Goal: Check status

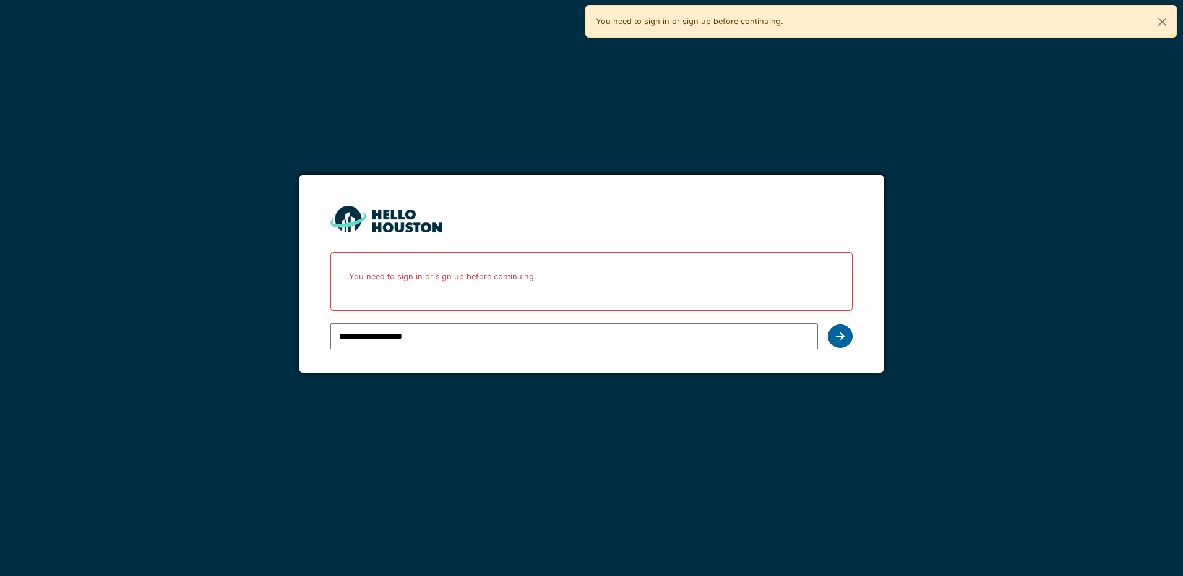
click at [844, 341] on div at bounding box center [840, 337] width 25 height 24
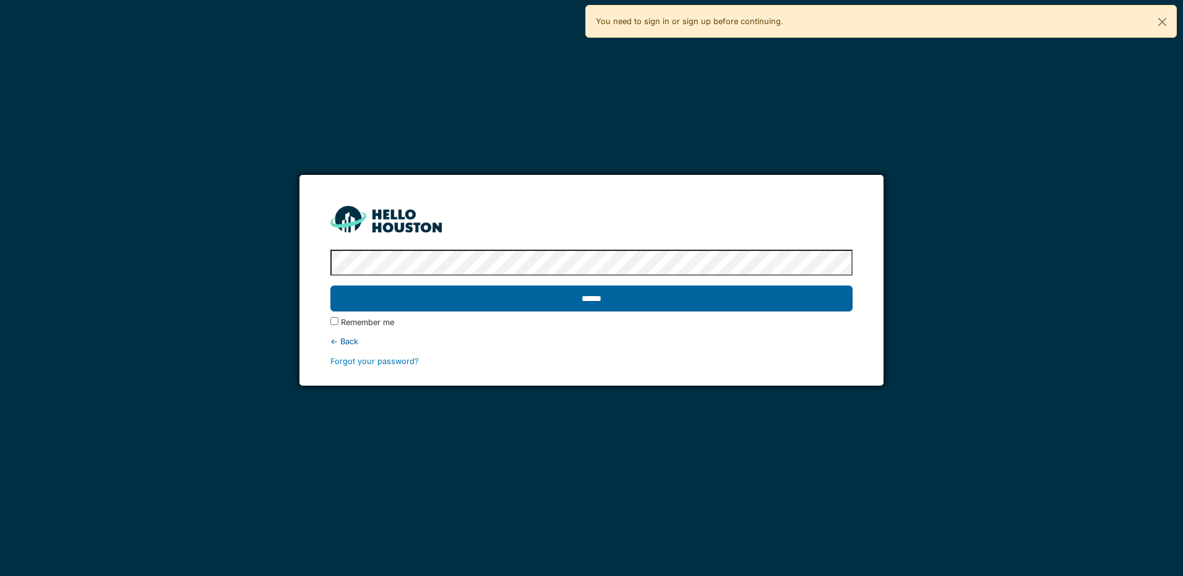
click at [611, 303] on input "******" at bounding box center [590, 299] width 521 height 26
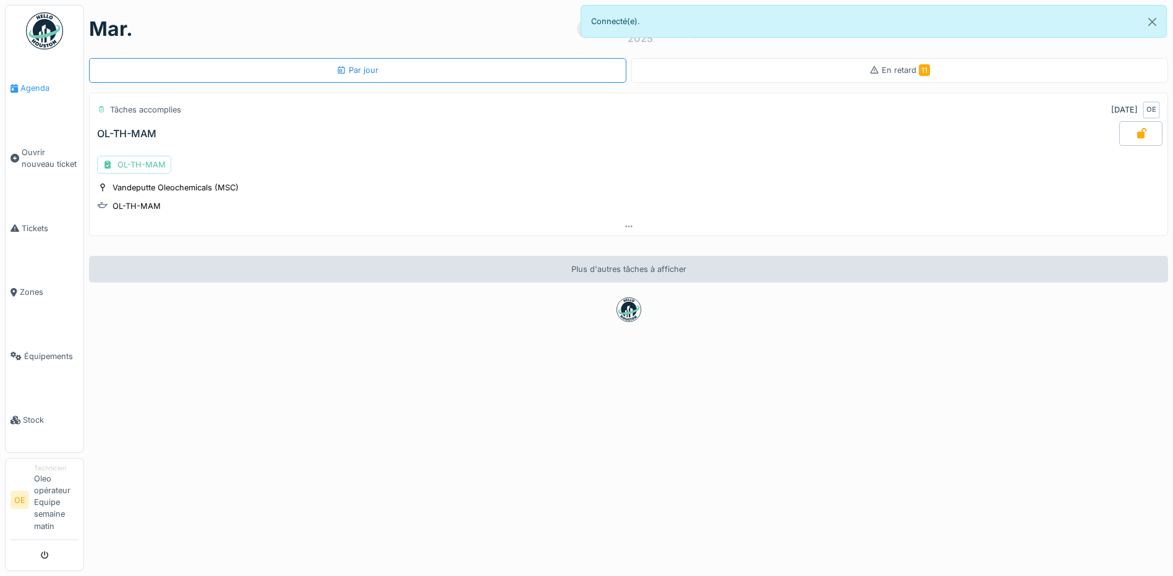
click at [31, 92] on span "Agenda" at bounding box center [49, 88] width 58 height 12
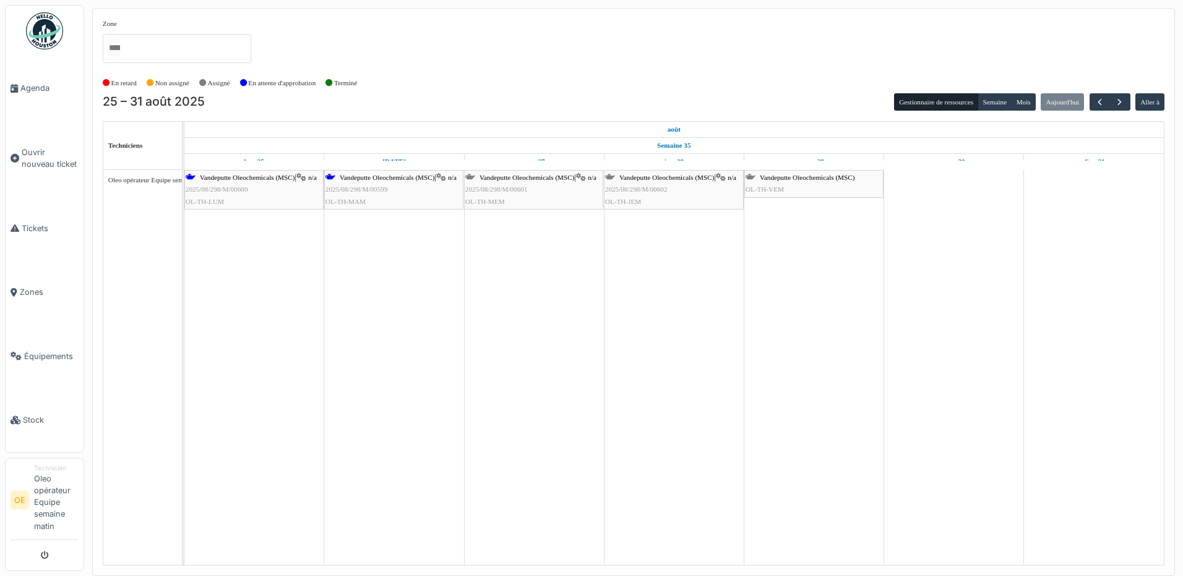
click at [357, 205] on span "OL-TH-MAM" at bounding box center [345, 201] width 40 height 7
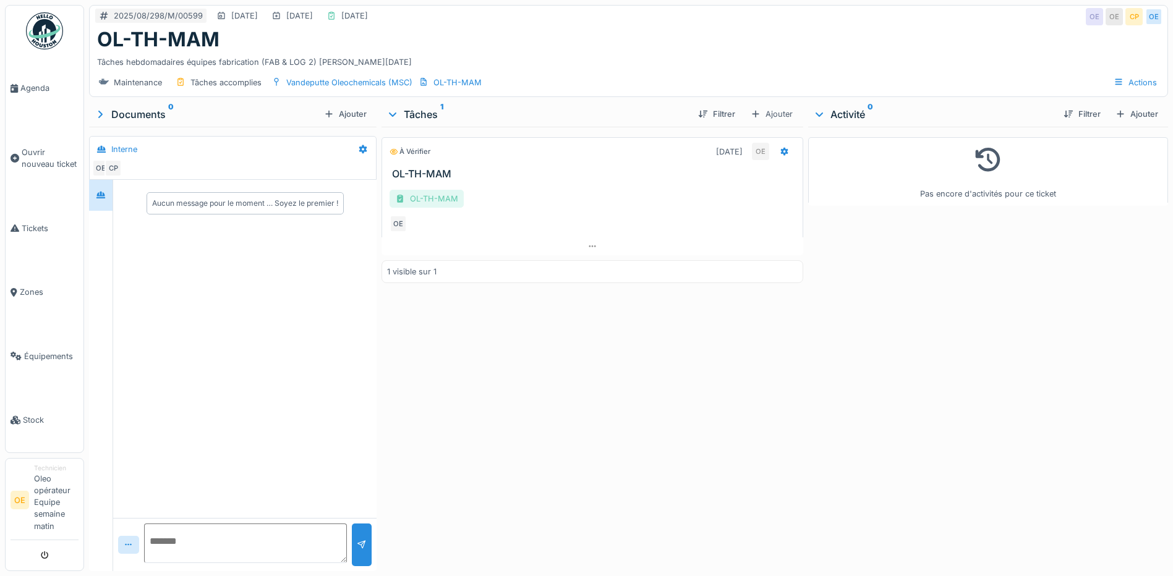
click at [444, 208] on div "OL-TH-MAM" at bounding box center [427, 199] width 74 height 18
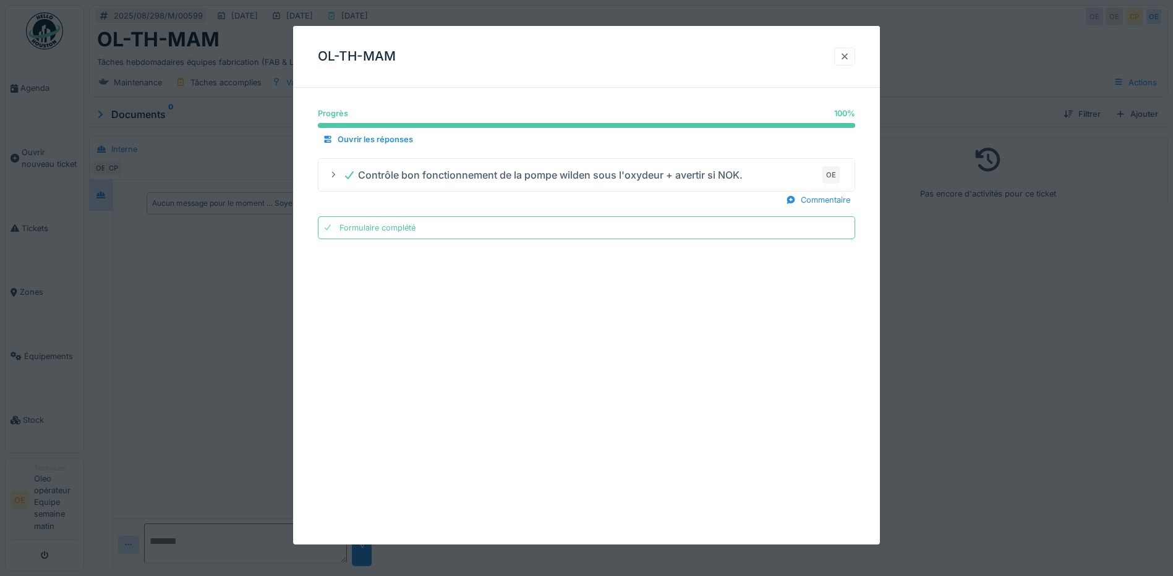
click at [855, 56] on div at bounding box center [844, 57] width 21 height 18
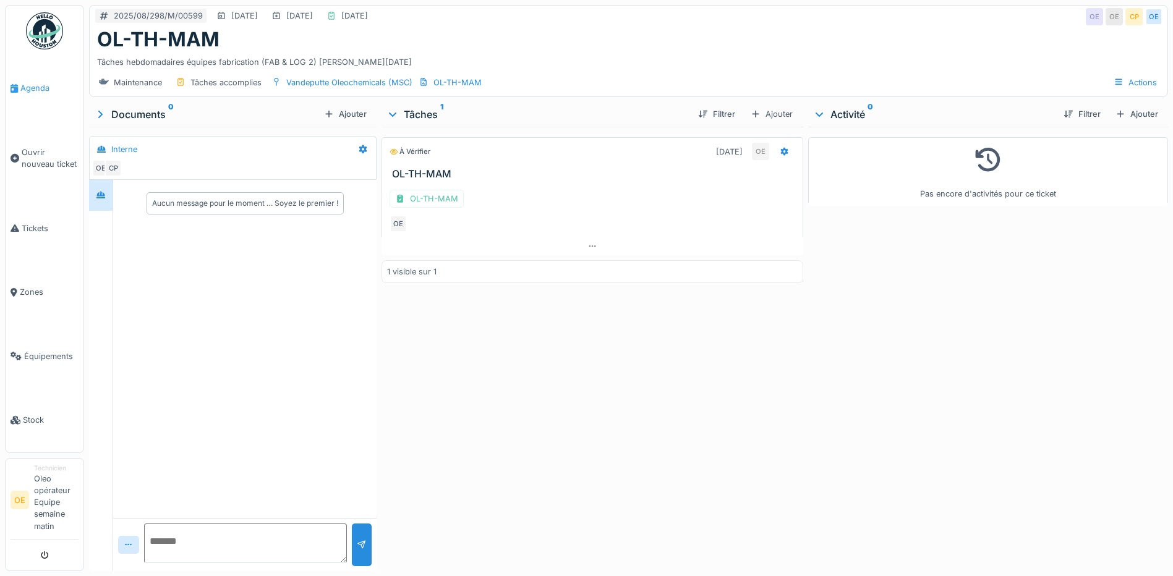
click at [35, 89] on span "Agenda" at bounding box center [49, 88] width 58 height 12
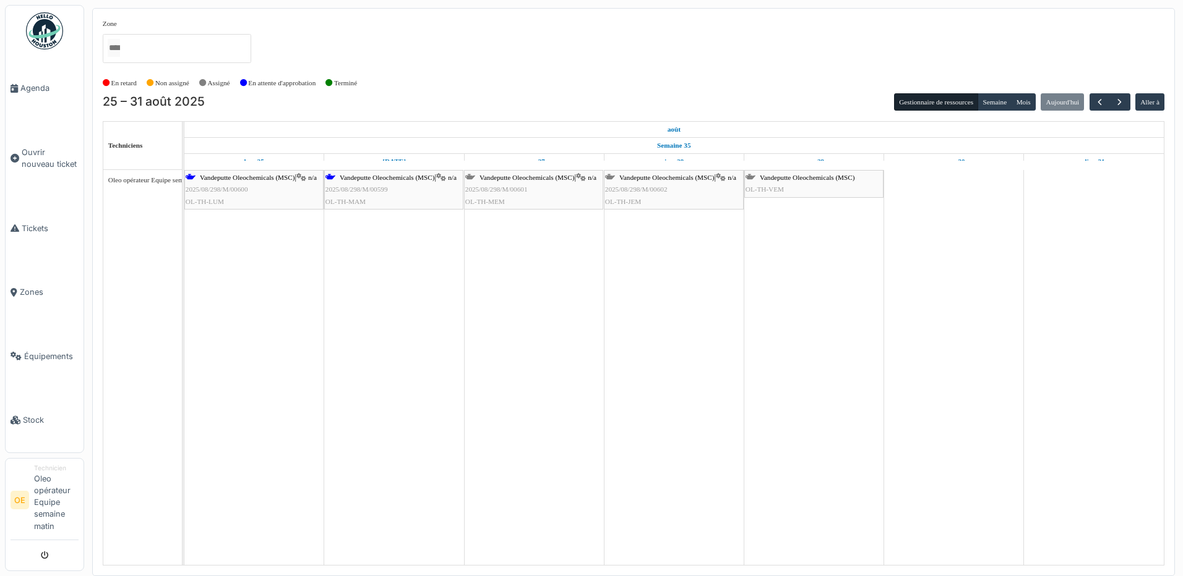
click at [515, 185] on div "Vandeputte Oleochemicals (MSC) | n/a 2025/08/298/M/00601 OL-TH-MEM" at bounding box center [533, 190] width 137 height 36
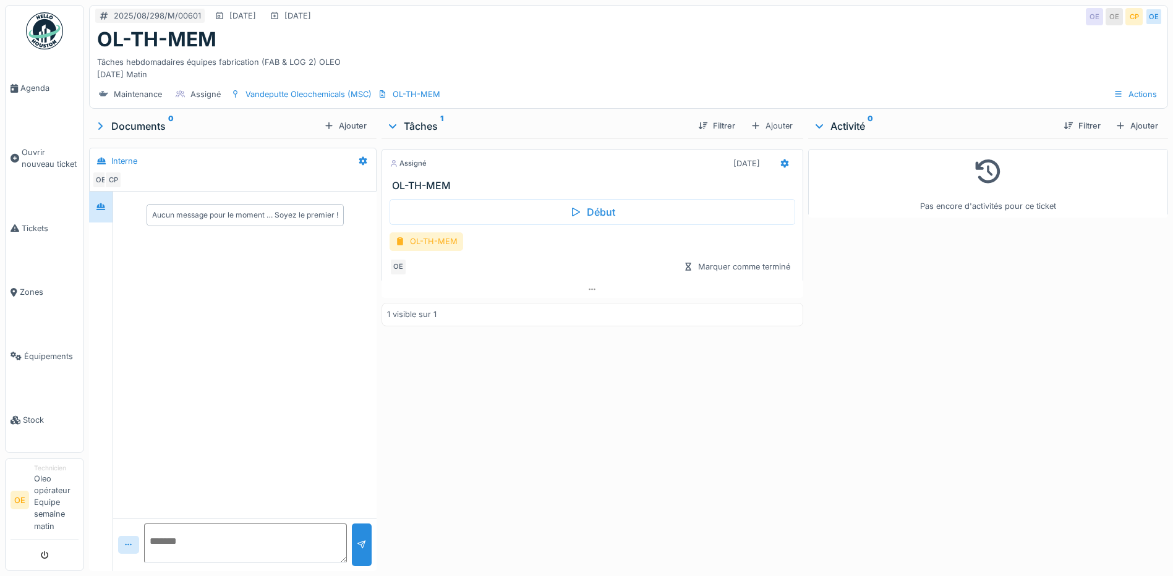
click at [436, 239] on div "OL-TH-MEM" at bounding box center [427, 242] width 74 height 18
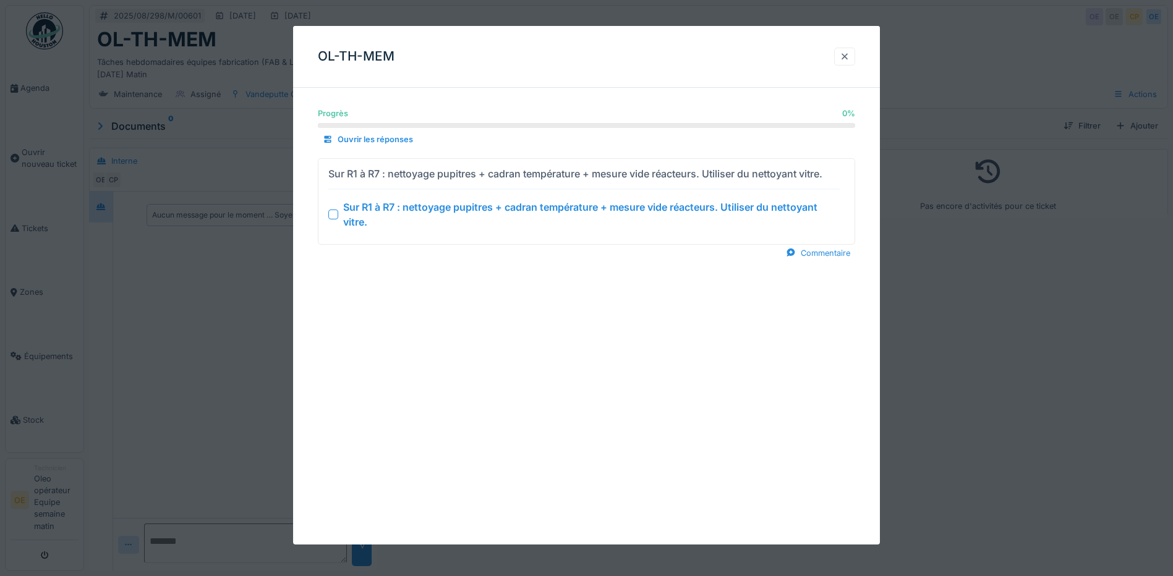
click at [841, 54] on div at bounding box center [844, 57] width 21 height 18
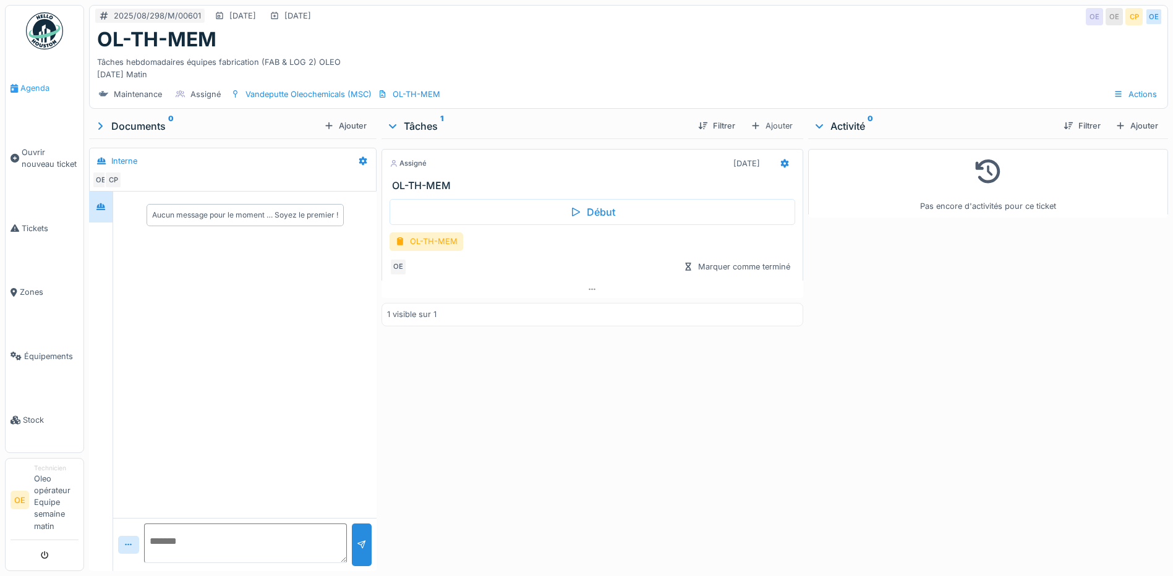
click at [41, 90] on span "Agenda" at bounding box center [49, 88] width 58 height 12
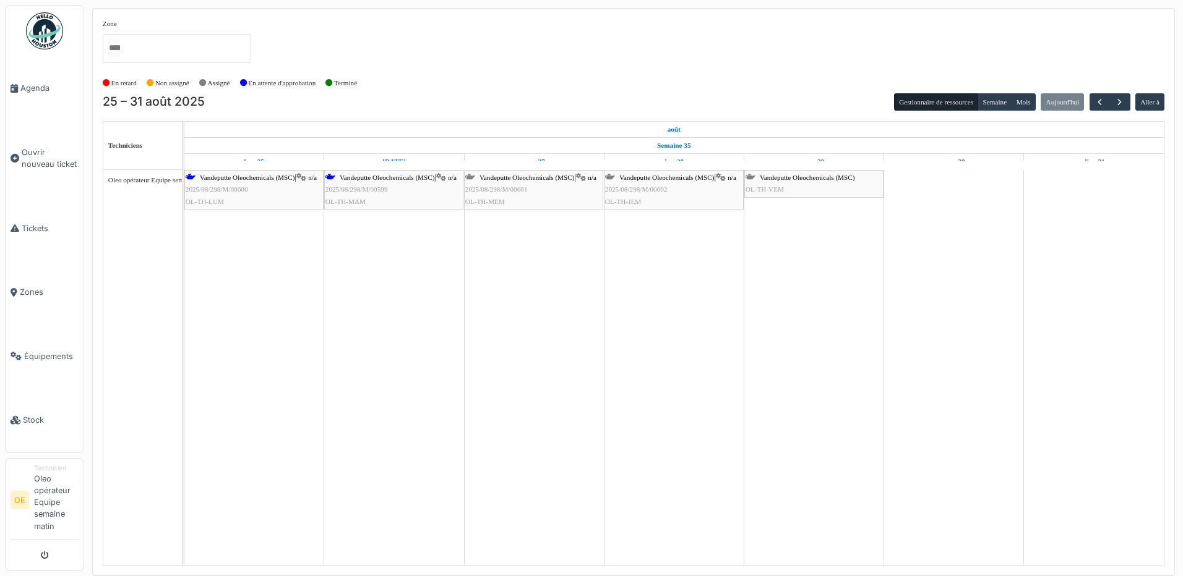
click at [667, 179] on span "Vandeputte Oleochemicals (MSC)" at bounding box center [666, 177] width 95 height 7
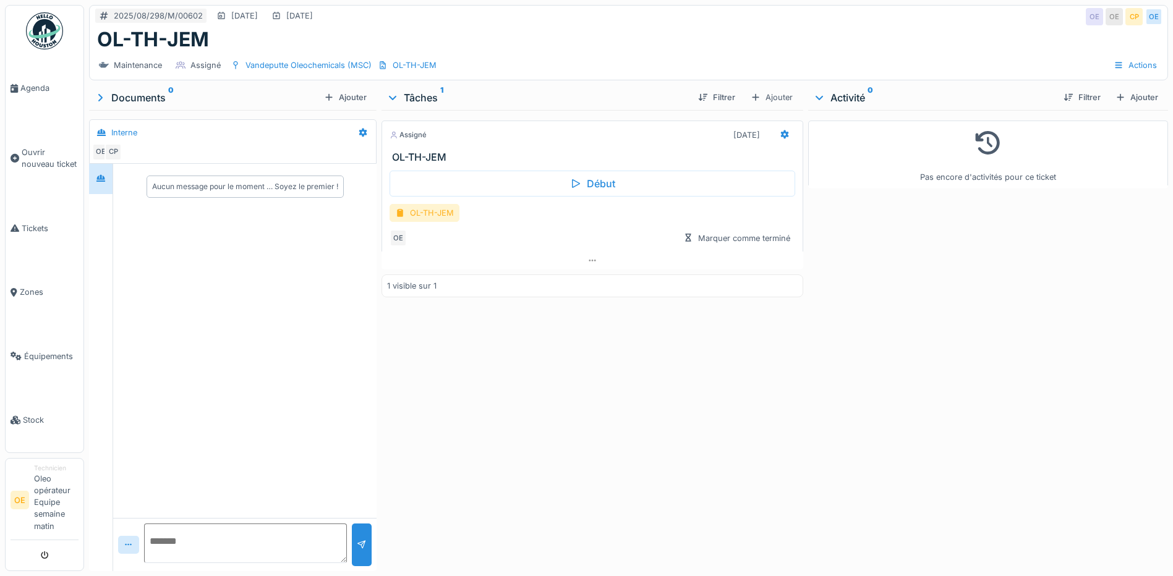
click at [413, 210] on div "OL-TH-JEM" at bounding box center [425, 213] width 70 height 18
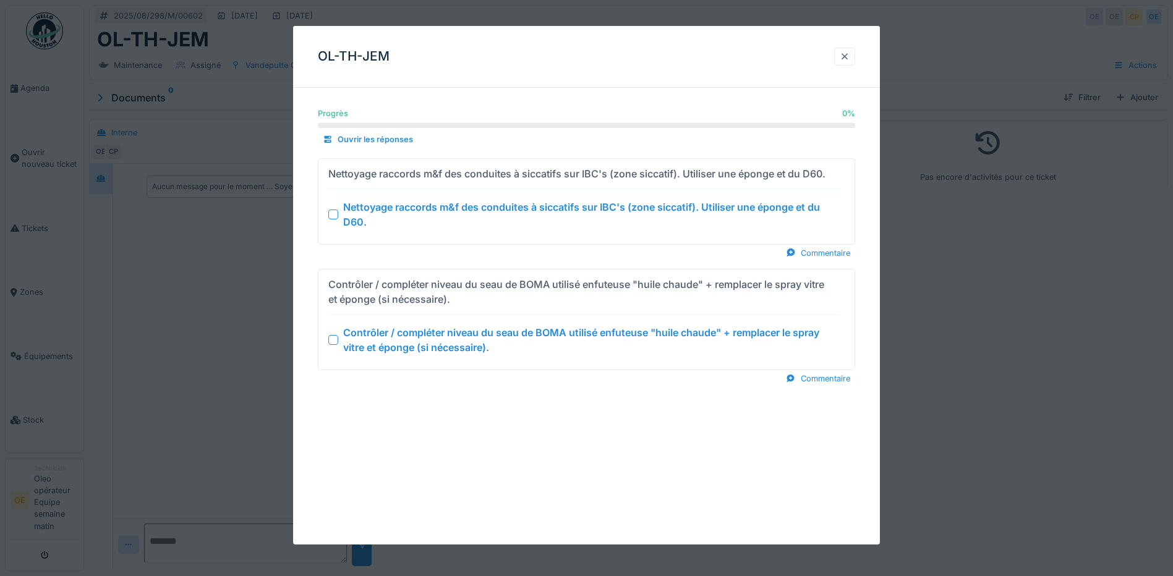
click at [843, 56] on div at bounding box center [844, 57] width 21 height 18
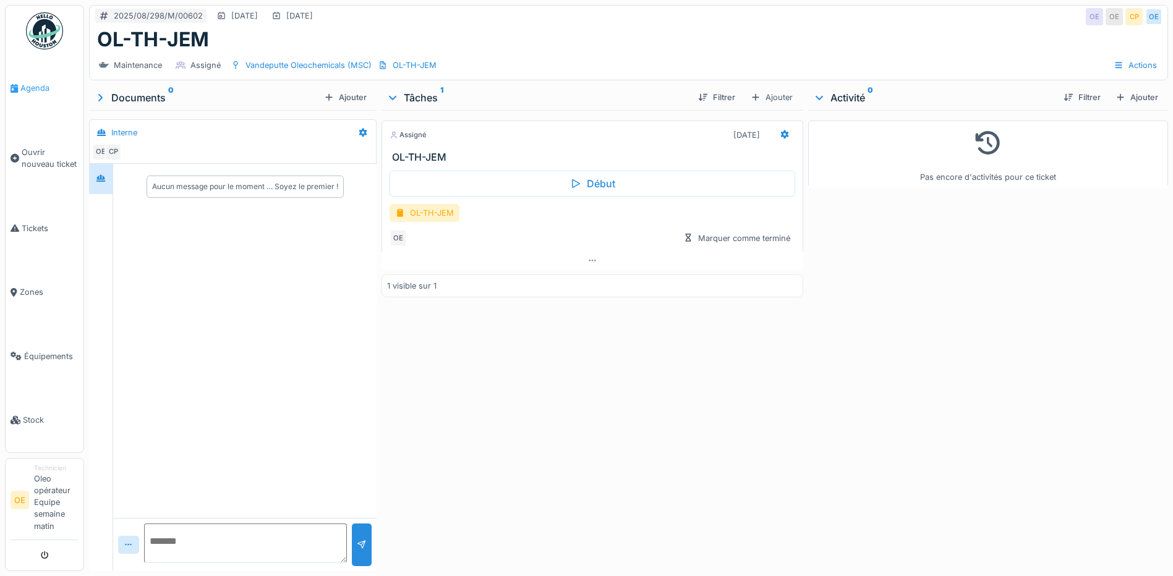
click at [43, 93] on span "Agenda" at bounding box center [49, 88] width 58 height 12
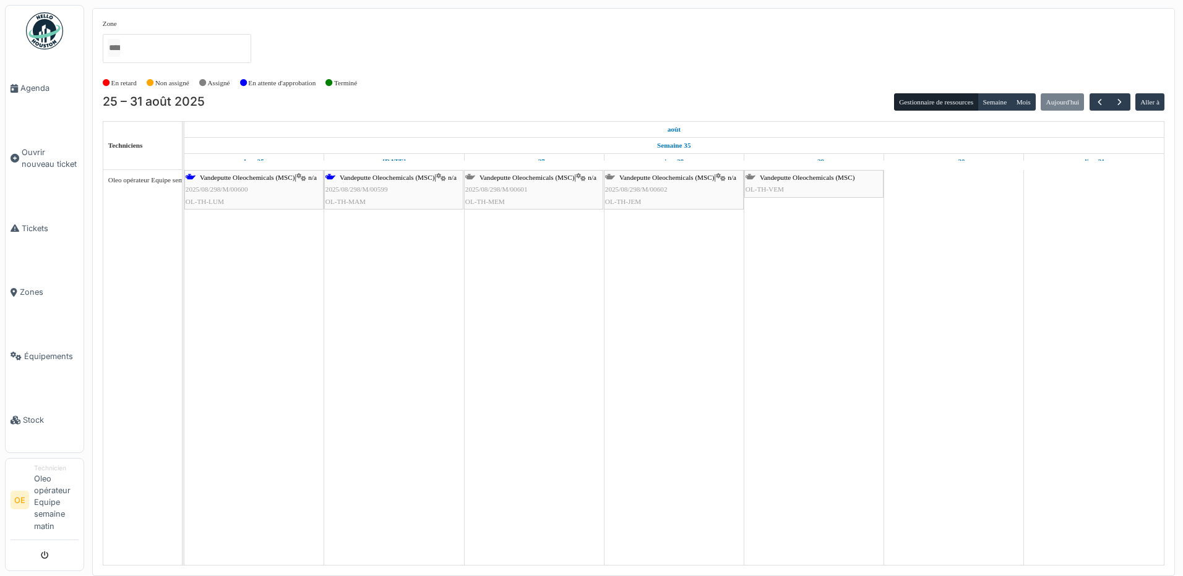
click at [796, 187] on div "[PERSON_NAME] Oleochemicals (MSC) OL-TH-VEM" at bounding box center [813, 184] width 137 height 24
click at [770, 179] on span "Vandeputte Oleochemicals (MSC)" at bounding box center [807, 177] width 95 height 7
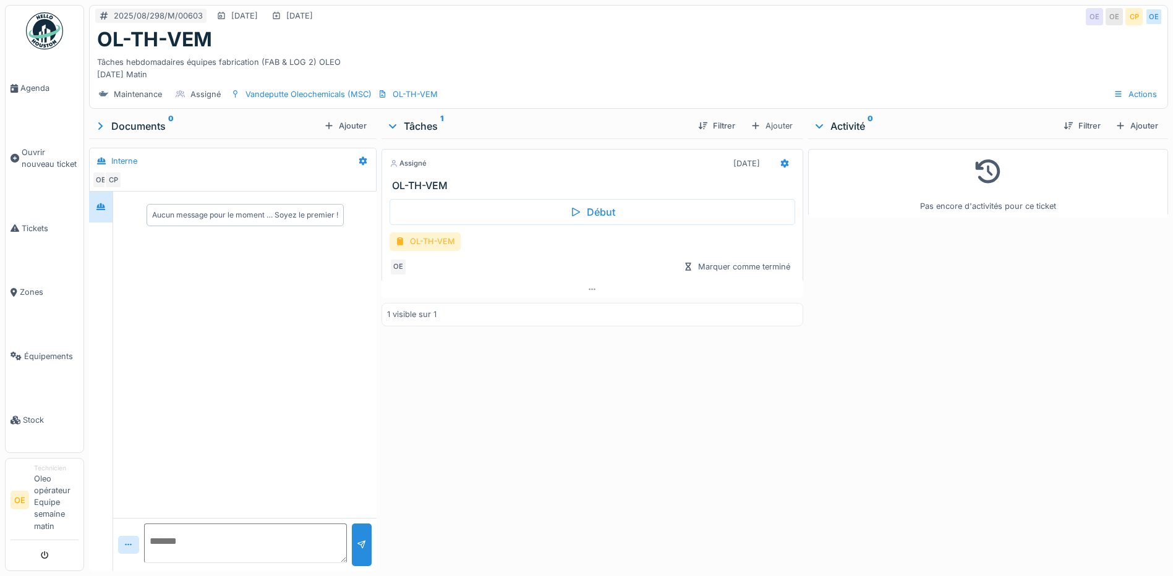
click at [435, 246] on div "OL-TH-VEM" at bounding box center [425, 242] width 71 height 18
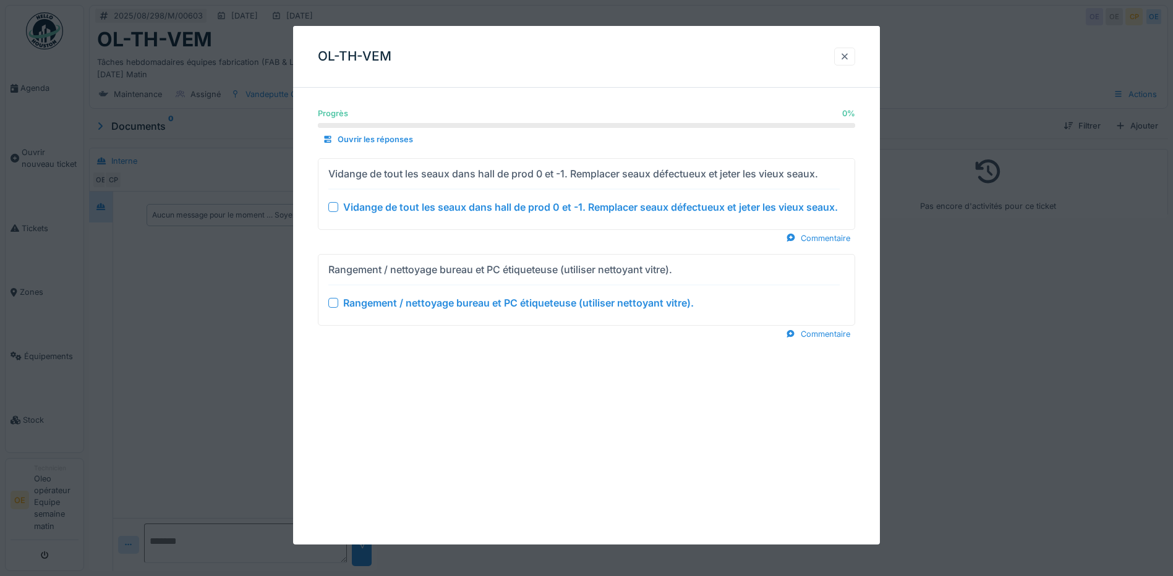
click at [855, 55] on div at bounding box center [844, 57] width 21 height 18
